Goal: Information Seeking & Learning: Learn about a topic

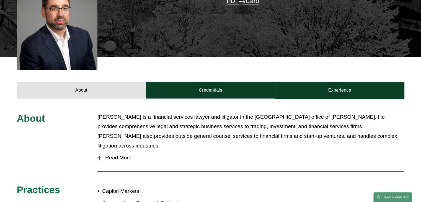
scroll to position [149, 0]
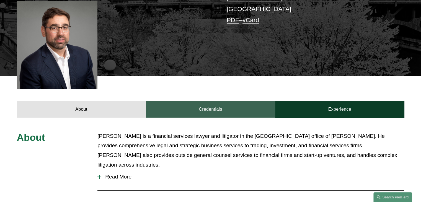
click at [220, 105] on link "Credentials" at bounding box center [210, 109] width 129 height 17
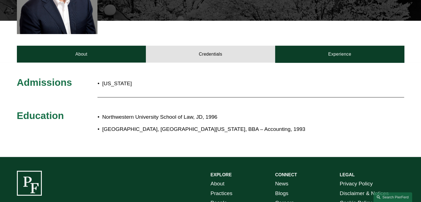
scroll to position [232, 0]
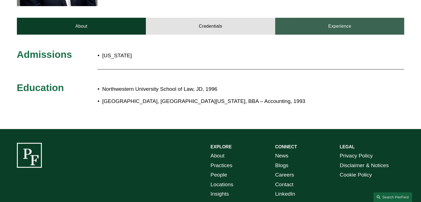
click at [322, 23] on link "Experience" at bounding box center [339, 26] width 129 height 17
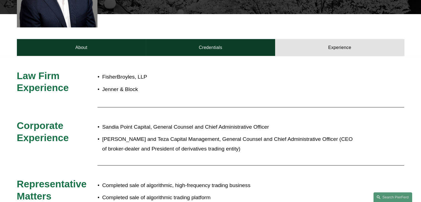
scroll to position [194, 0]
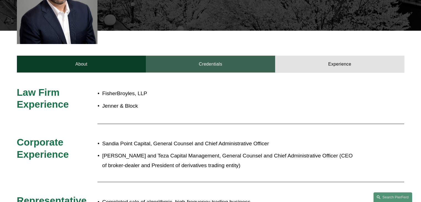
click at [217, 62] on link "Credentials" at bounding box center [210, 64] width 129 height 17
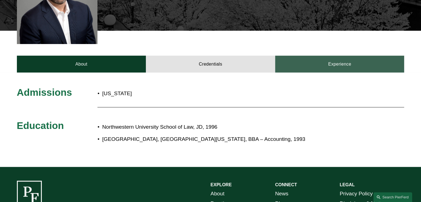
click at [310, 57] on link "Experience" at bounding box center [339, 64] width 129 height 17
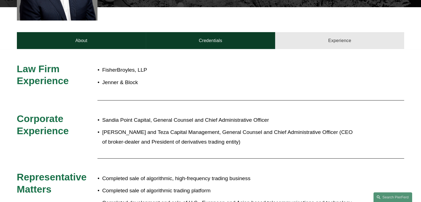
scroll to position [249, 0]
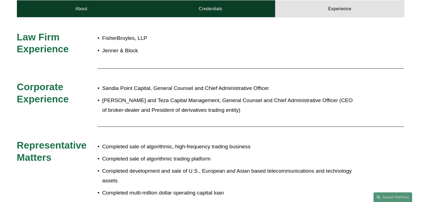
click at [107, 34] on p "FisherBroyles, LLP" at bounding box center [228, 38] width 253 height 10
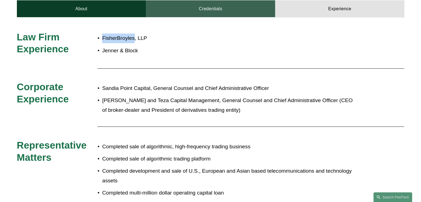
copy p "FisherBroyles"
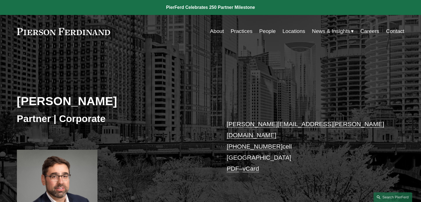
scroll to position [83, 0]
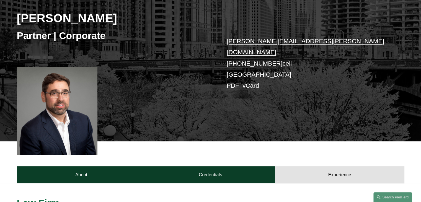
click at [39, 18] on h2 "[PERSON_NAME]" at bounding box center [114, 18] width 194 height 14
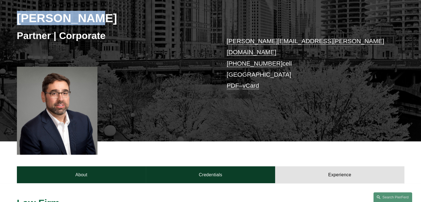
drag, startPoint x: 39, startPoint y: 18, endPoint x: 61, endPoint y: 17, distance: 22.2
click at [61, 17] on h2 "[PERSON_NAME]" at bounding box center [114, 18] width 194 height 14
copy h2 "[PERSON_NAME]"
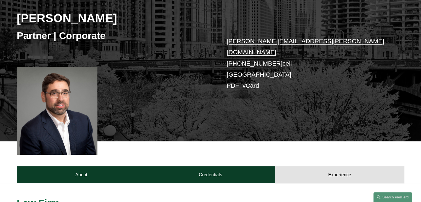
click at [152, 66] on div "[PERSON_NAME] Partner | Corporate [PERSON_NAME][EMAIL_ADDRESS][PERSON_NAME][DOM…" at bounding box center [210, 59] width 421 height 164
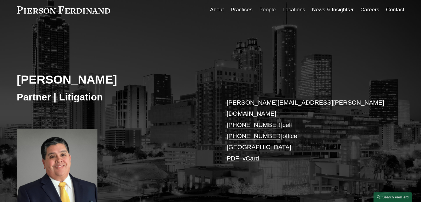
scroll to position [55, 0]
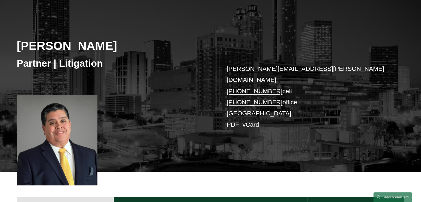
click at [124, 118] on div "John Goselin Partner | Litigation john.goselin@pierferd.com +1.678.478.3570 cel…" at bounding box center [210, 88] width 421 height 167
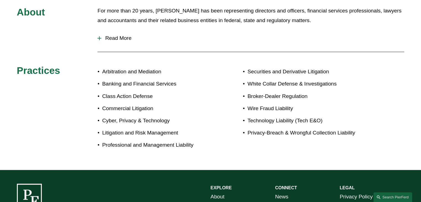
scroll to position [249, 0]
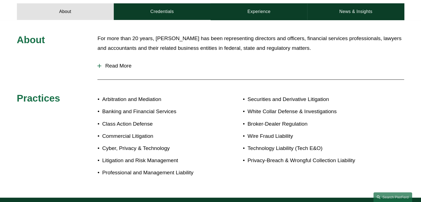
click at [100, 64] on div at bounding box center [99, 66] width 4 height 4
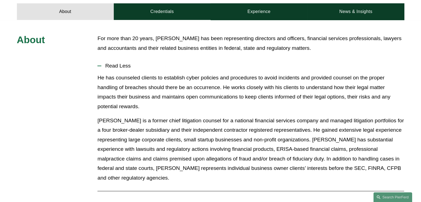
scroll to position [194, 0]
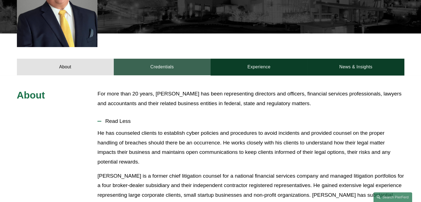
click at [152, 59] on link "Credentials" at bounding box center [162, 67] width 97 height 17
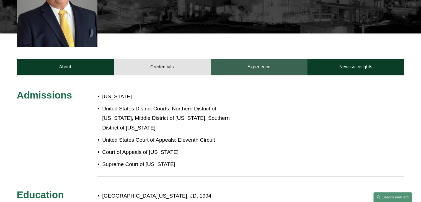
click at [249, 59] on link "Experience" at bounding box center [259, 67] width 97 height 17
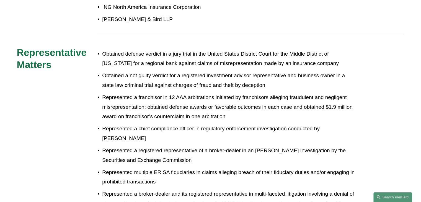
scroll to position [332, 0]
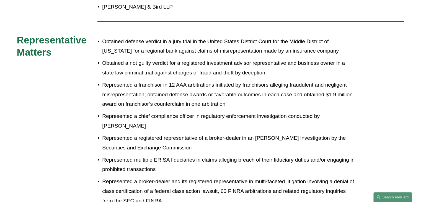
click at [301, 133] on p "Represented a registered representative of a broker-dealer in an insider tradin…" at bounding box center [228, 142] width 253 height 19
click at [256, 133] on p "Represented a registered representative of a broker-dealer in an insider tradin…" at bounding box center [228, 142] width 253 height 19
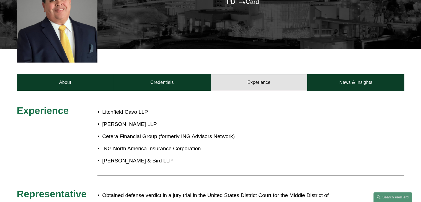
scroll to position [138, 0]
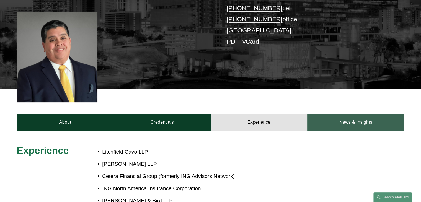
drag, startPoint x: 362, startPoint y: 103, endPoint x: 362, endPoint y: 110, distance: 6.7
click at [362, 105] on div "About Credentials Experience News & Insights" at bounding box center [210, 110] width 421 height 42
click at [361, 114] on link "News & Insights" at bounding box center [355, 122] width 97 height 17
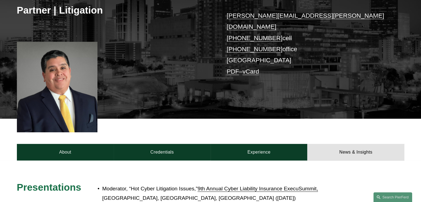
scroll to position [55, 0]
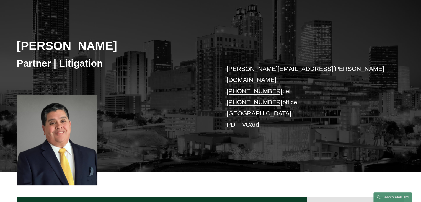
click at [37, 45] on h2 "John Goselin" at bounding box center [114, 45] width 194 height 14
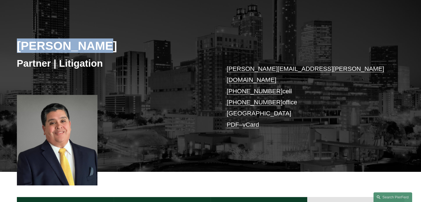
drag, startPoint x: 37, startPoint y: 45, endPoint x: 71, endPoint y: 45, distance: 34.3
click at [71, 45] on h2 "John Goselin" at bounding box center [114, 45] width 194 height 14
copy h2 "John Goselin"
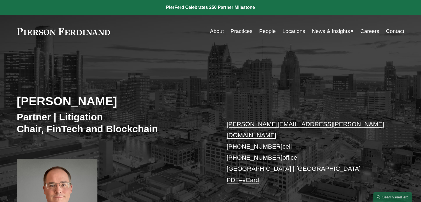
scroll to position [83, 0]
